Goal: Obtain resource: Download file/media

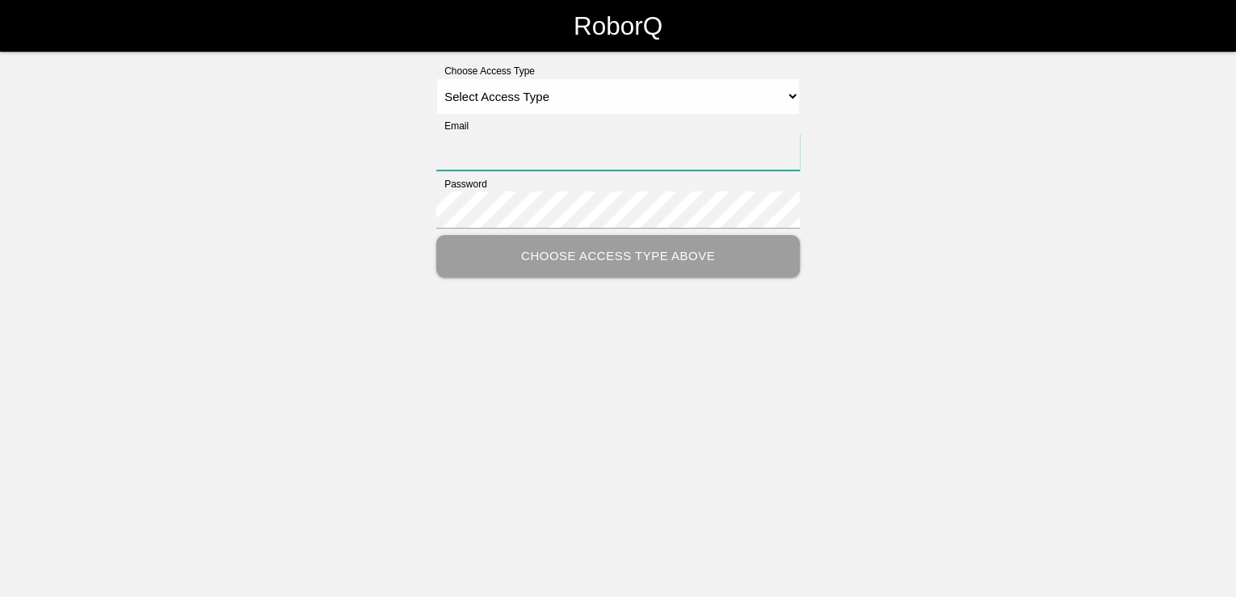
type input "[PERSON_NAME][EMAIL_ADDRESS][PERSON_NAME][DOMAIN_NAME]"
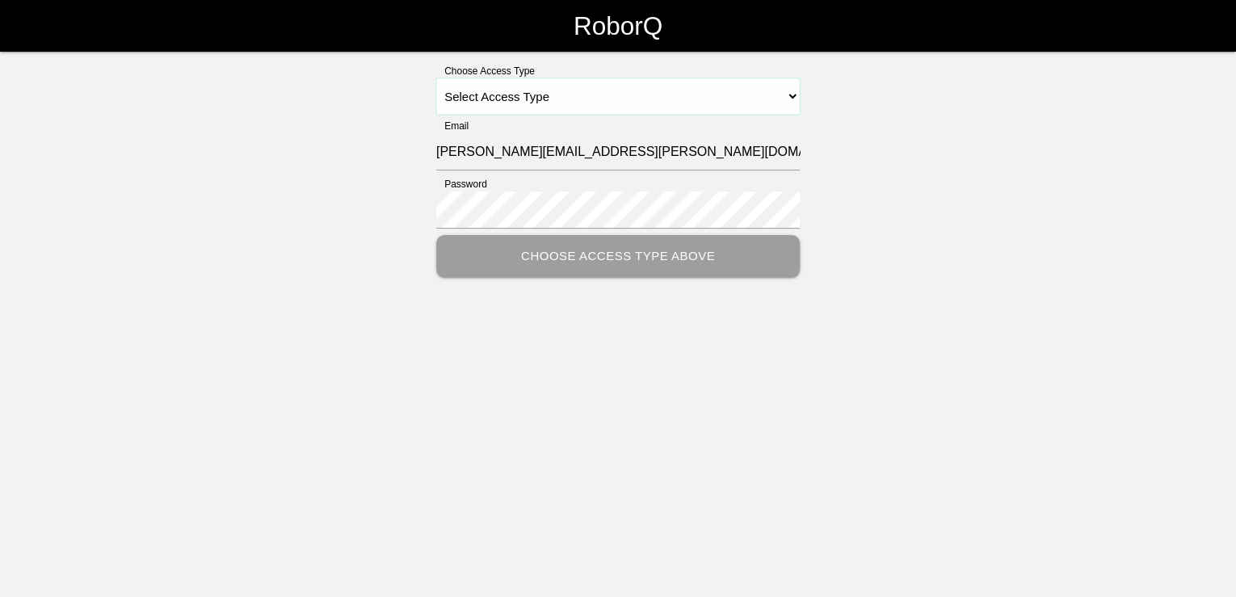
click at [652, 91] on select "Select Access Type Admin Customer Supervisor Worker" at bounding box center [618, 96] width 364 height 36
select select "Customer"
click at [436, 78] on select "Select Access Type Admin Customer Supervisor Worker" at bounding box center [618, 96] width 364 height 36
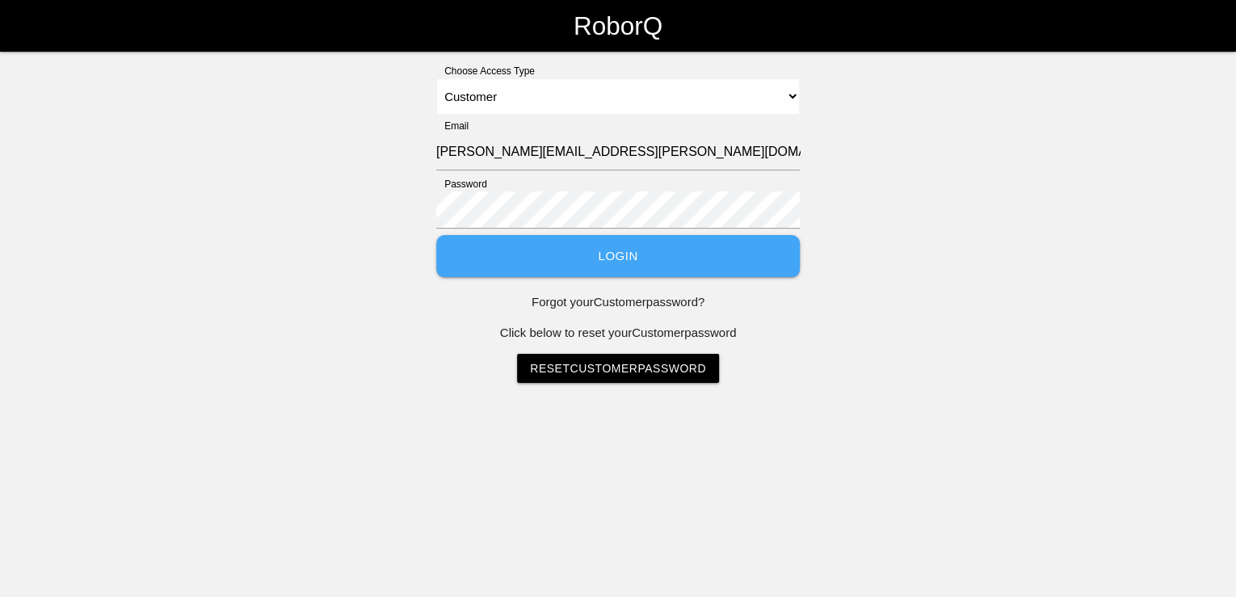
click at [632, 261] on button "Login" at bounding box center [618, 256] width 364 height 43
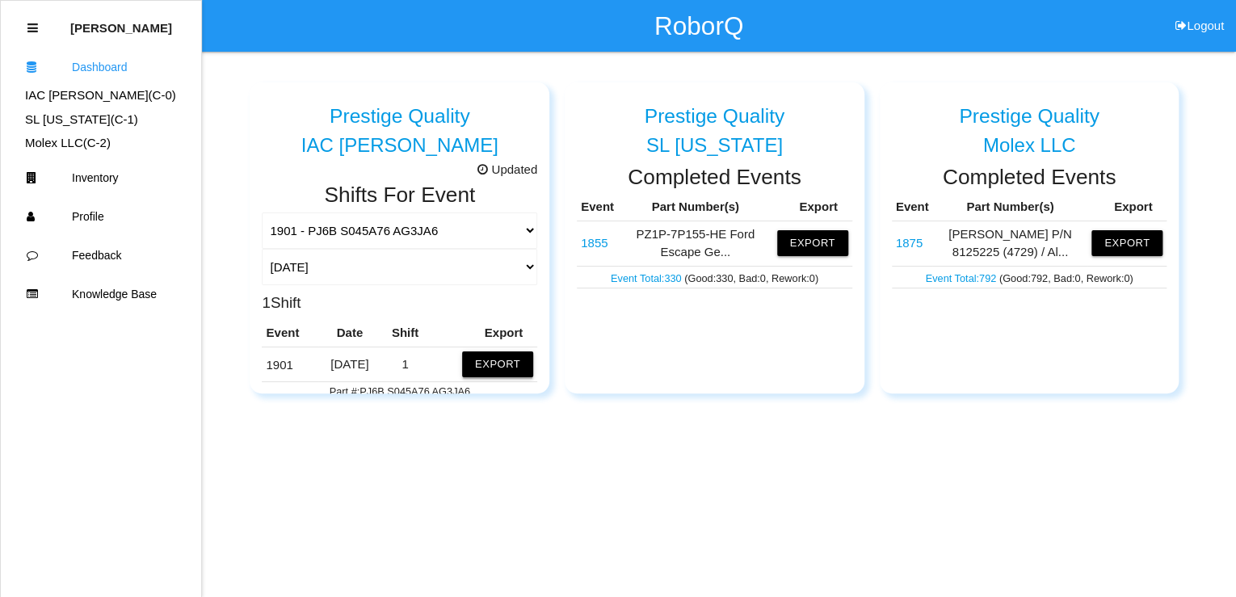
click at [487, 365] on button "Export" at bounding box center [497, 365] width 71 height 26
click at [468, 364] on button "Excel" at bounding box center [483, 361] width 30 height 14
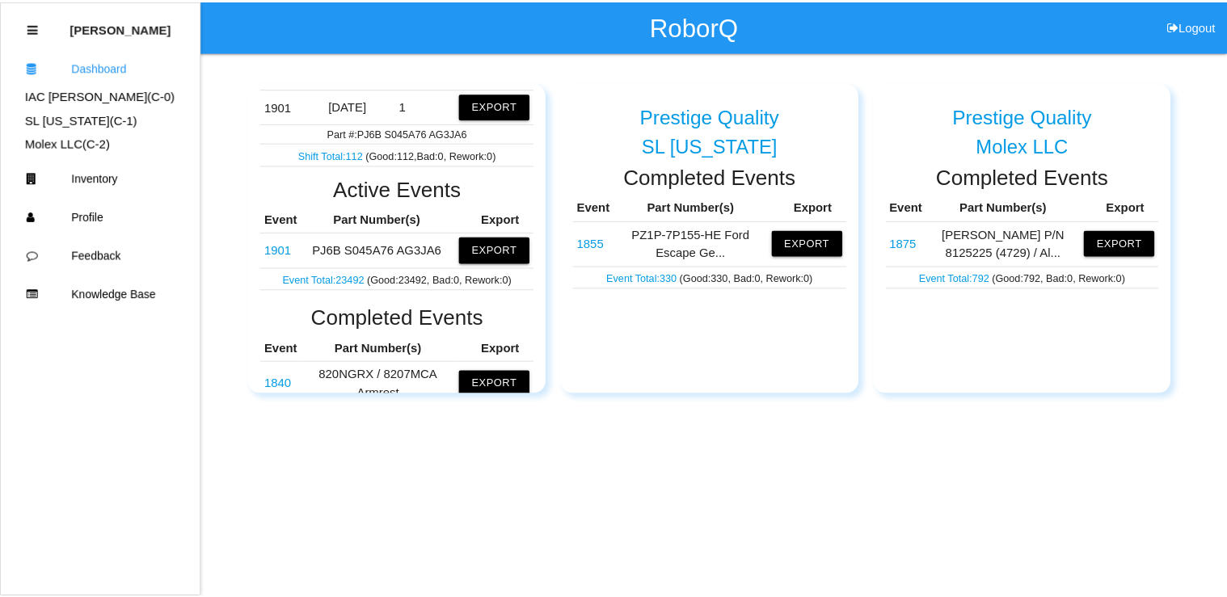
scroll to position [194, 0]
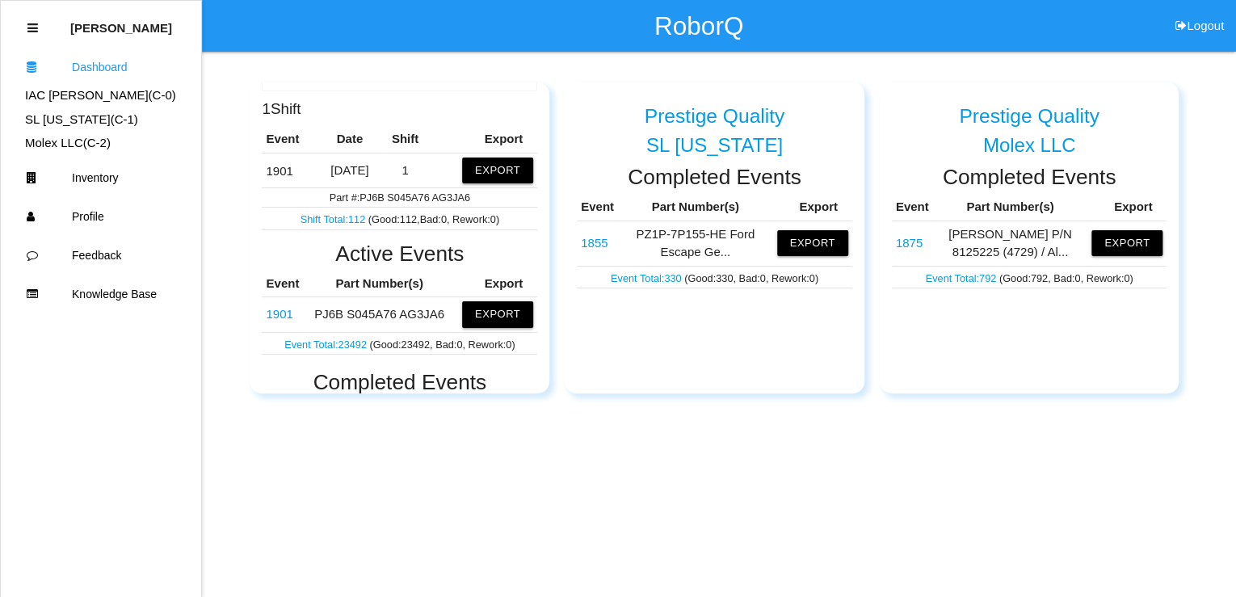
click at [284, 314] on link "1901" at bounding box center [279, 314] width 27 height 14
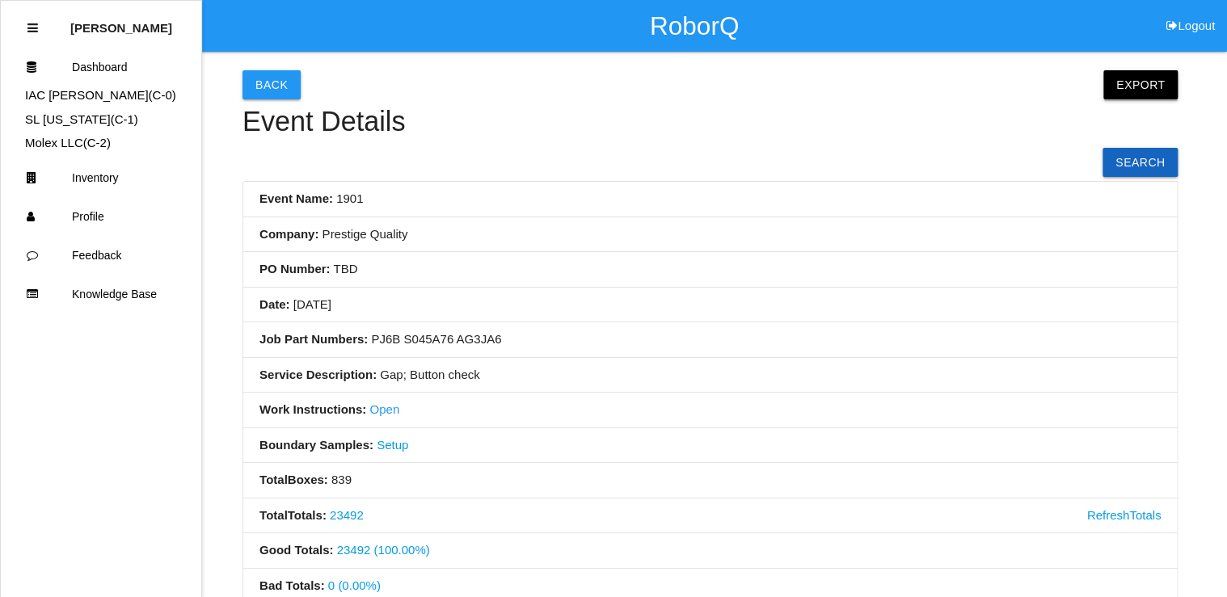
drag, startPoint x: 1130, startPoint y: 78, endPoint x: 1086, endPoint y: 135, distance: 71.4
click at [1130, 79] on button "Export" at bounding box center [1140, 84] width 74 height 29
click at [1132, 87] on link "Export Excel" at bounding box center [1125, 88] width 93 height 37
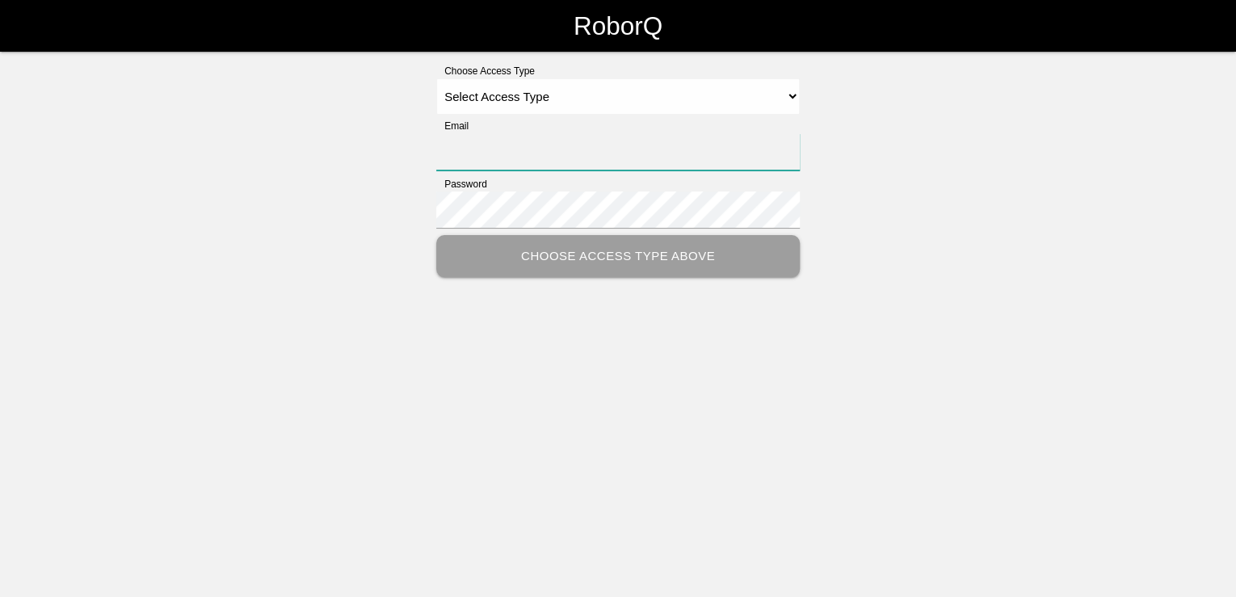
type input "[PERSON_NAME][EMAIL_ADDRESS][PERSON_NAME][DOMAIN_NAME]"
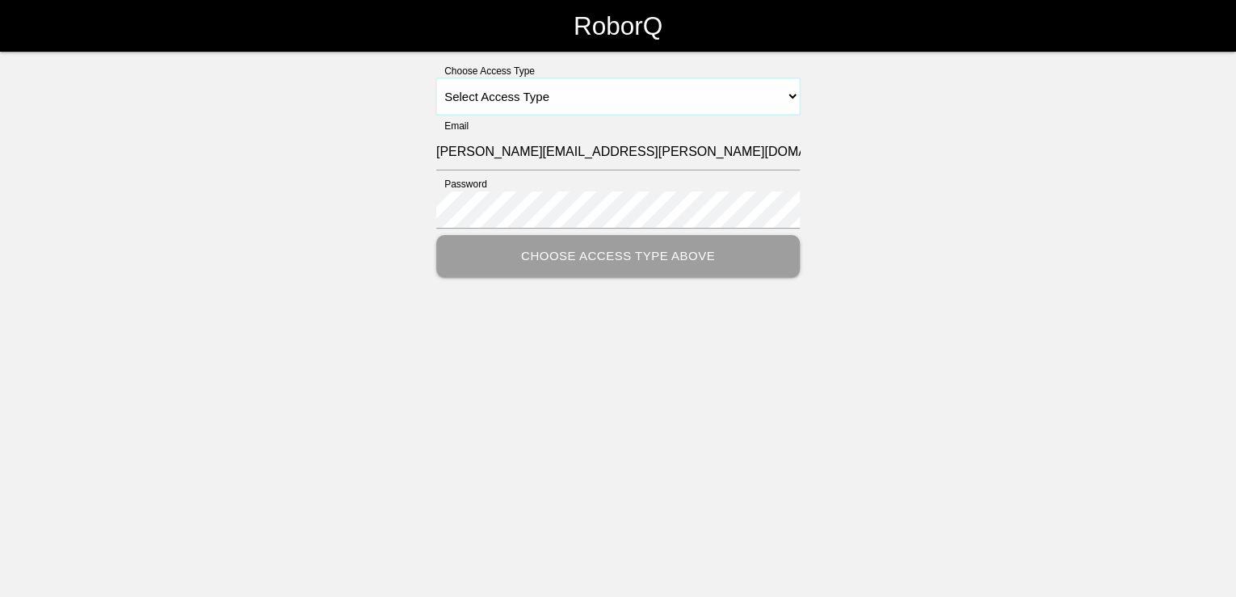
click at [673, 96] on select "Select Access Type Admin Customer Supervisor Worker" at bounding box center [618, 96] width 364 height 36
select select "Customer"
click at [436, 78] on select "Select Access Type Admin Customer Supervisor Worker" at bounding box center [618, 96] width 364 height 36
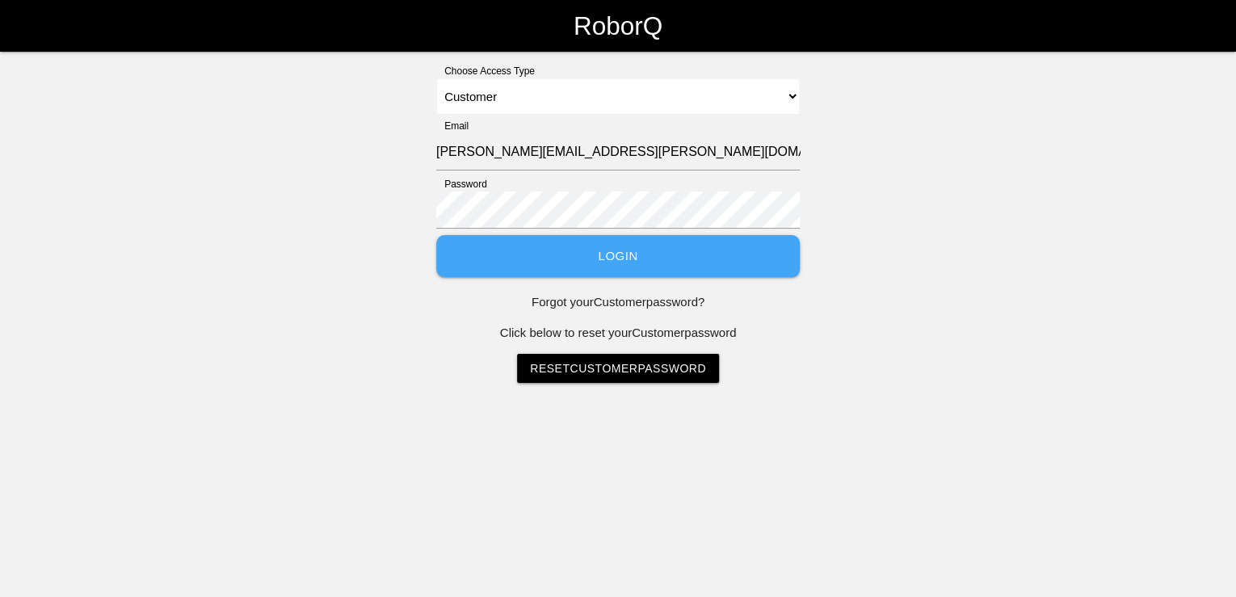
click at [611, 259] on button "Login" at bounding box center [618, 256] width 364 height 43
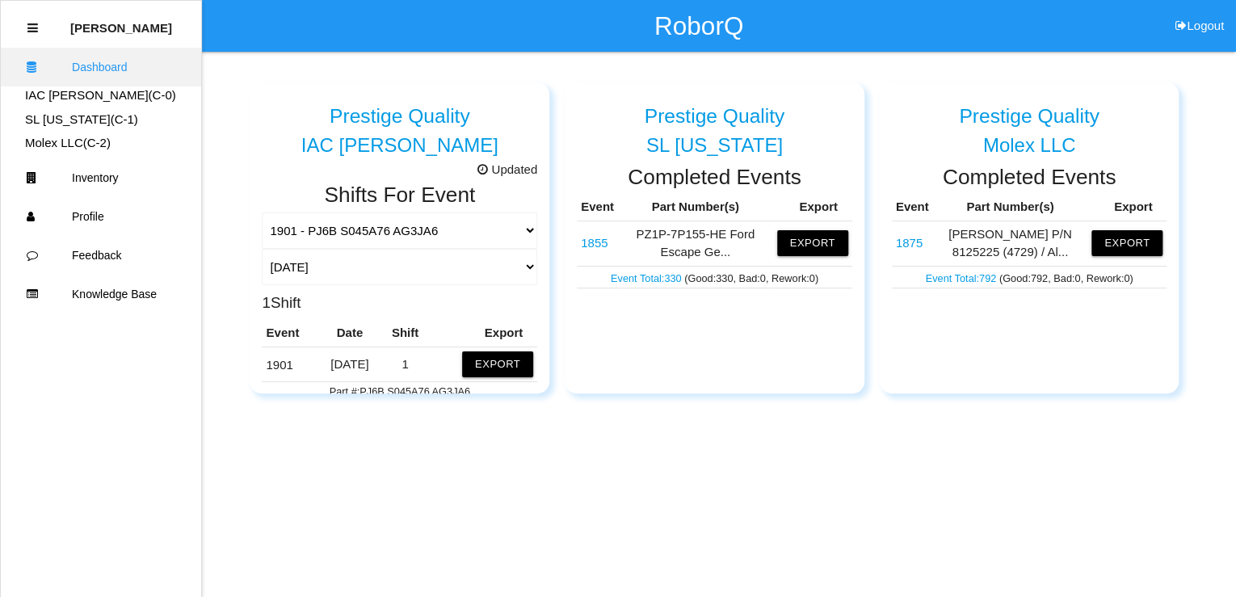
click at [78, 68] on link "Dashboard" at bounding box center [101, 67] width 200 height 39
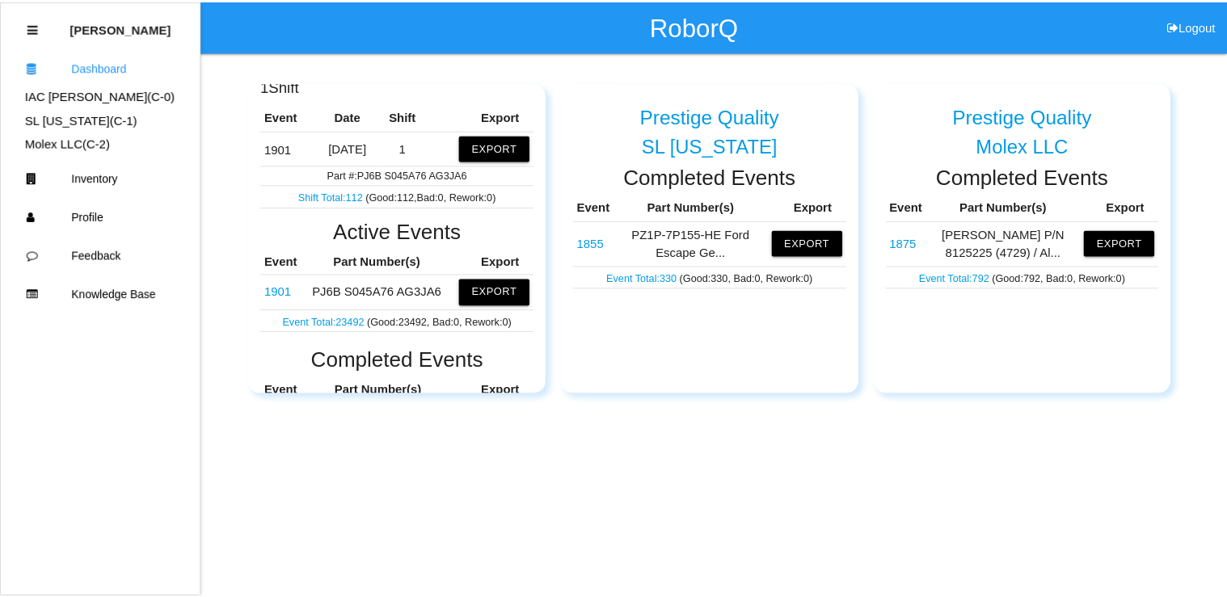
scroll to position [194, 0]
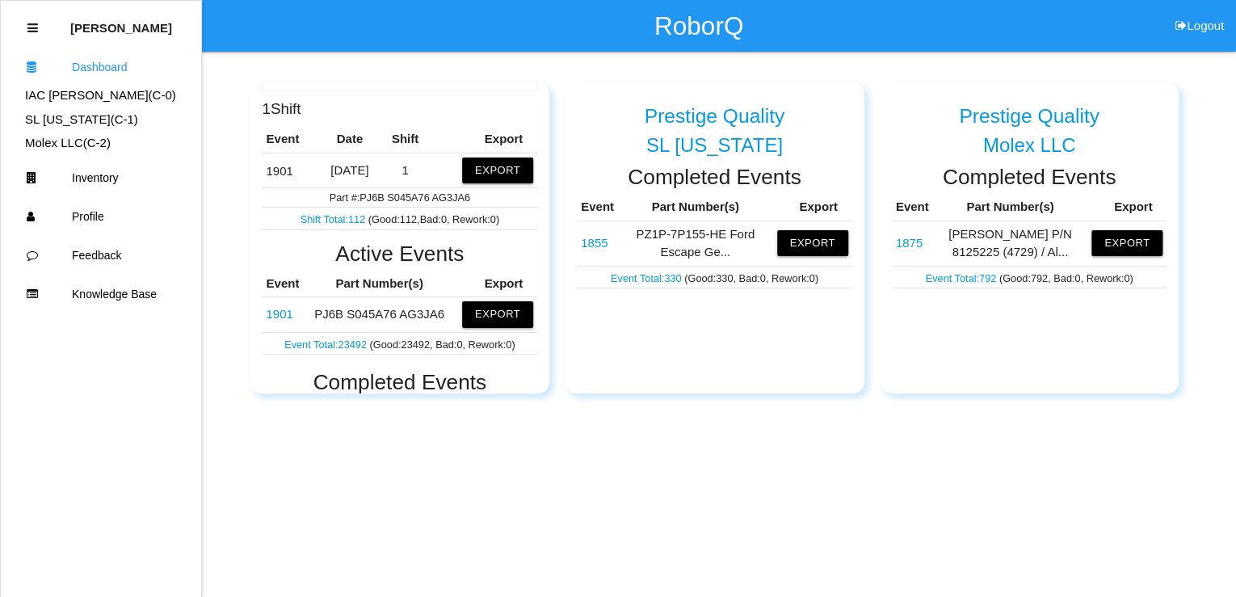
drag, startPoint x: 285, startPoint y: 311, endPoint x: 307, endPoint y: 314, distance: 22.0
click at [288, 310] on link "1901" at bounding box center [279, 314] width 27 height 14
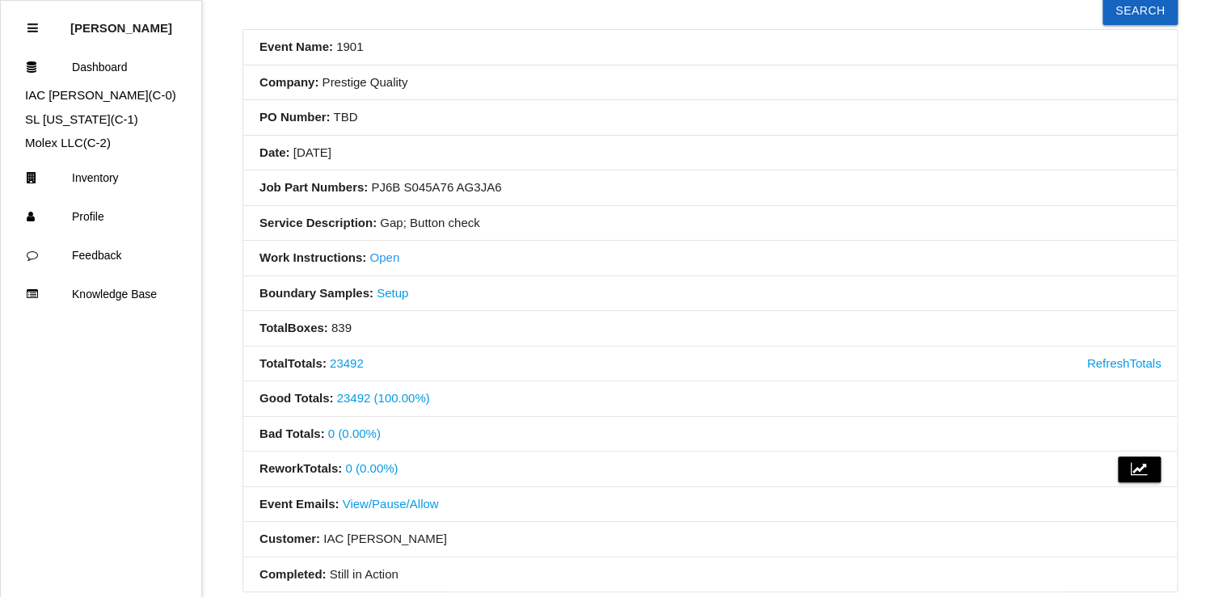
scroll to position [129, 0]
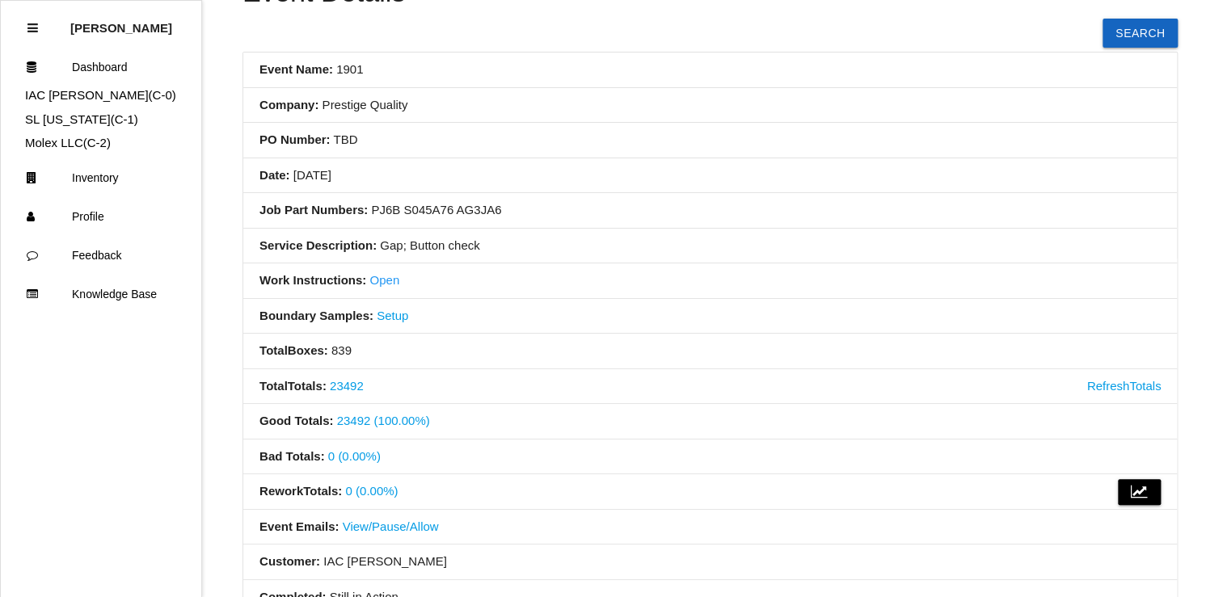
click at [381, 274] on link "Open" at bounding box center [384, 280] width 30 height 14
